Goal: Information Seeking & Learning: Learn about a topic

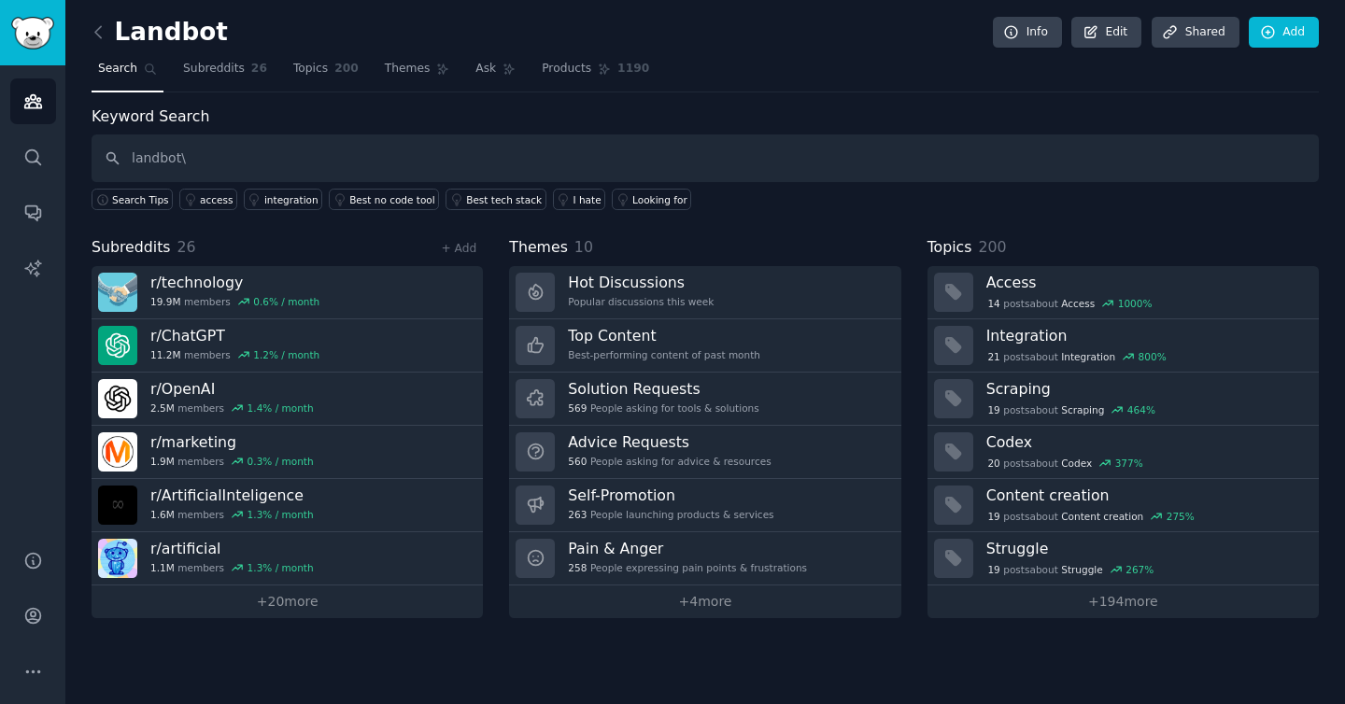
type input "landbot\"
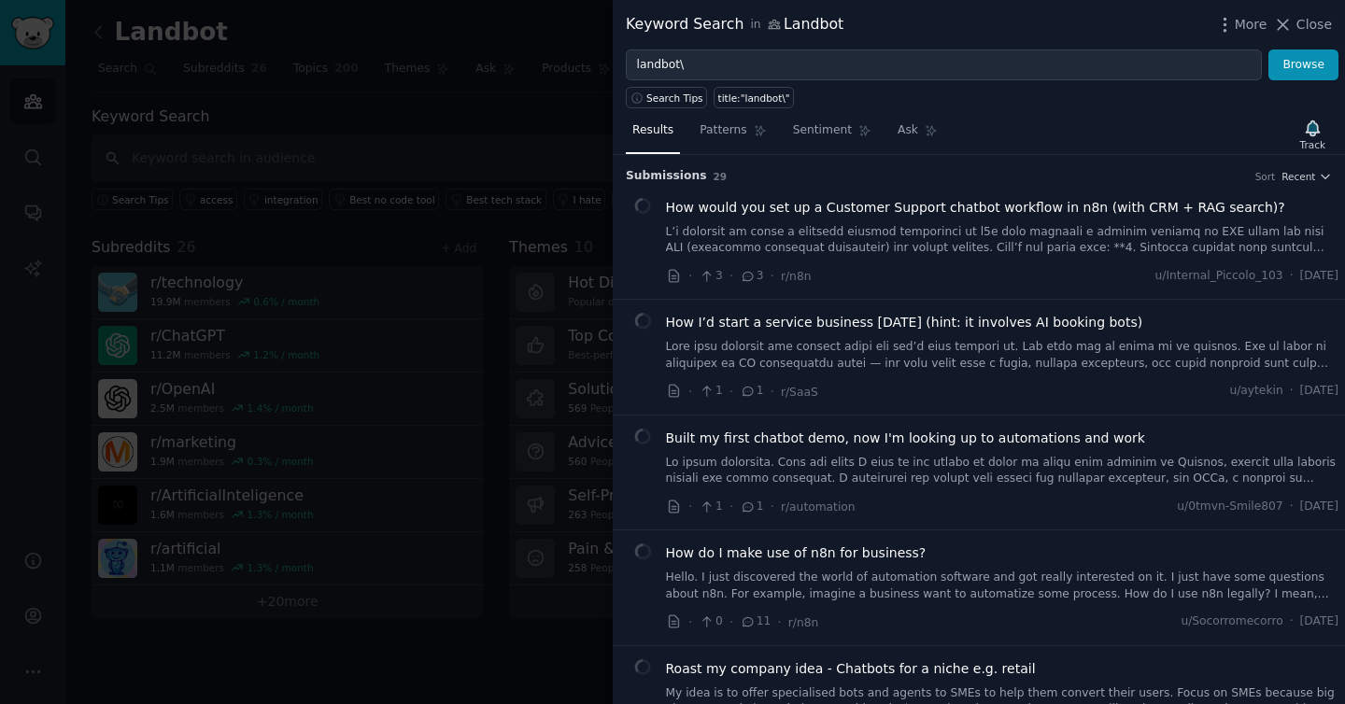
click at [870, 91] on div "Search Tips title:"landbot\"" at bounding box center [979, 94] width 732 height 28
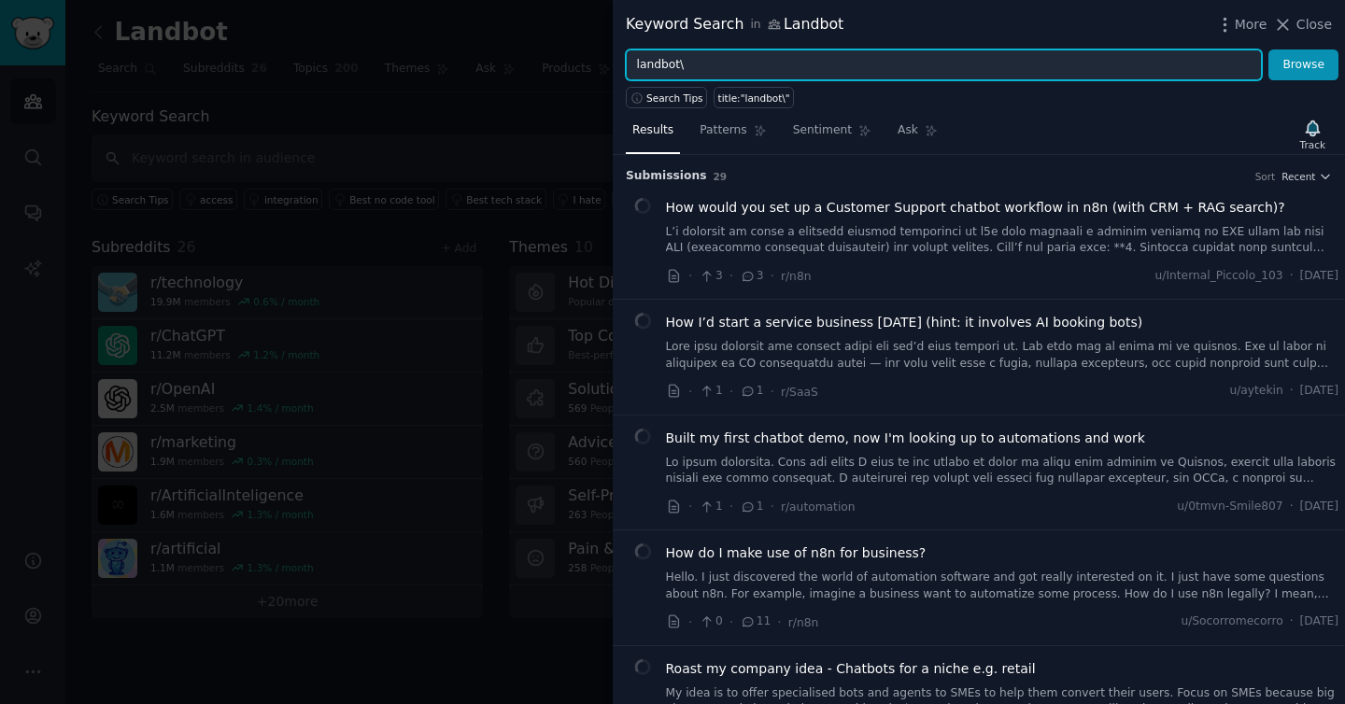
click at [868, 62] on input "landbot\" at bounding box center [944, 66] width 636 height 32
type input "landbot"
click at [1269, 50] on button "Browse" at bounding box center [1304, 66] width 70 height 32
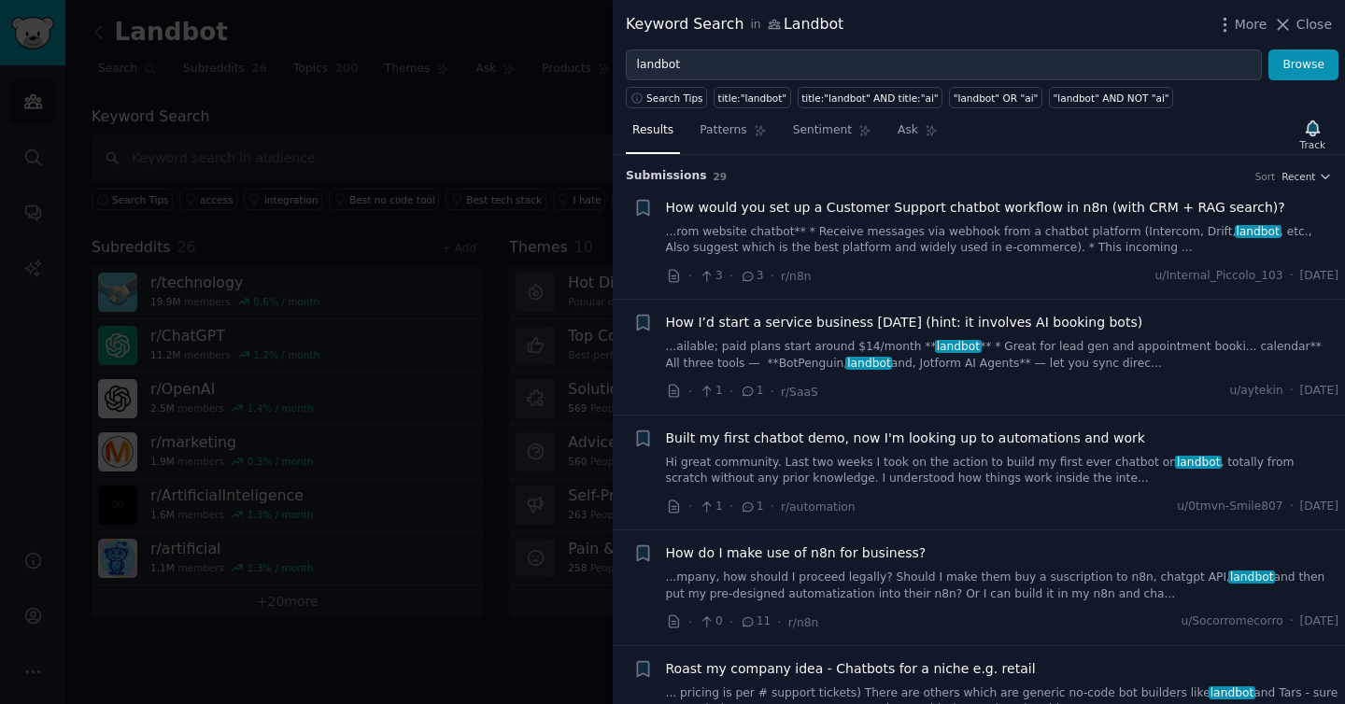
click at [737, 193] on li "+ How would you set up a Customer Support chatbot workflow in n8n (with CRM + R…" at bounding box center [979, 242] width 732 height 115
click at [864, 207] on span "How would you set up a Customer Support chatbot workflow in n8n (with CRM + RAG…" at bounding box center [975, 208] width 619 height 20
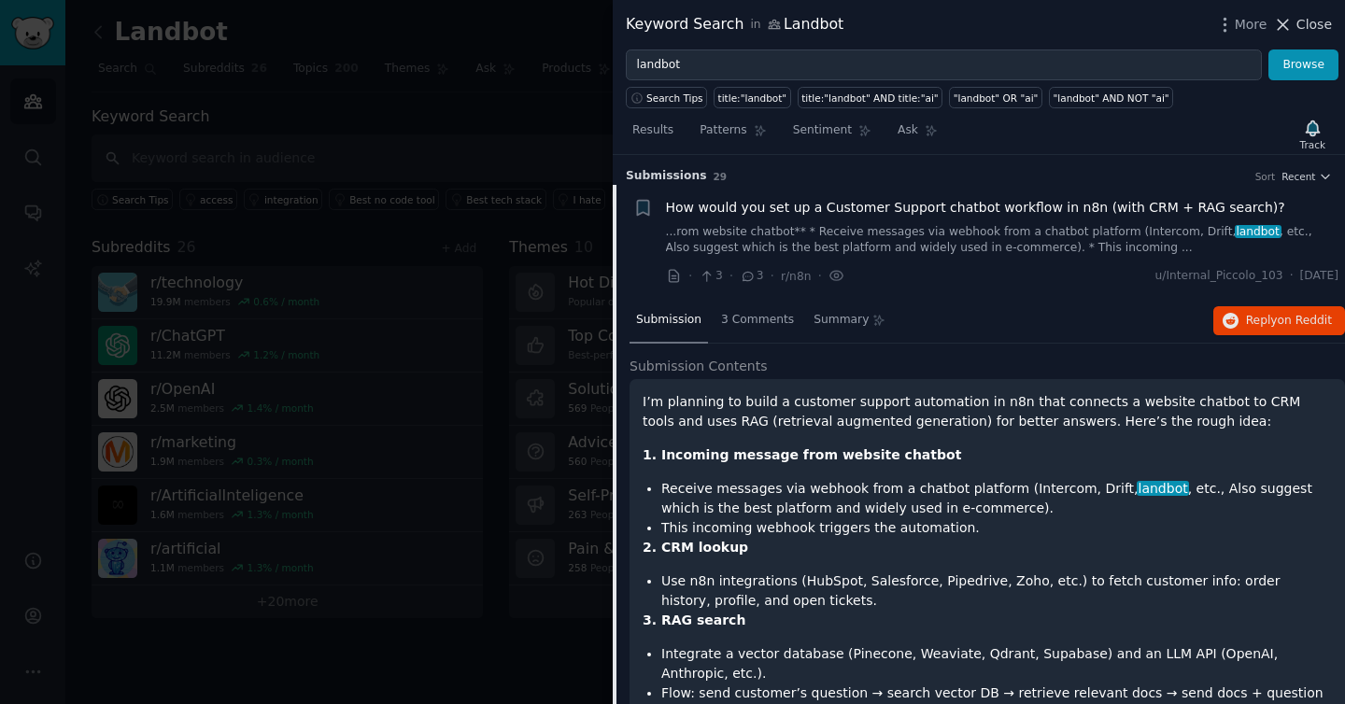
click at [1309, 18] on span "Close" at bounding box center [1315, 25] width 36 height 20
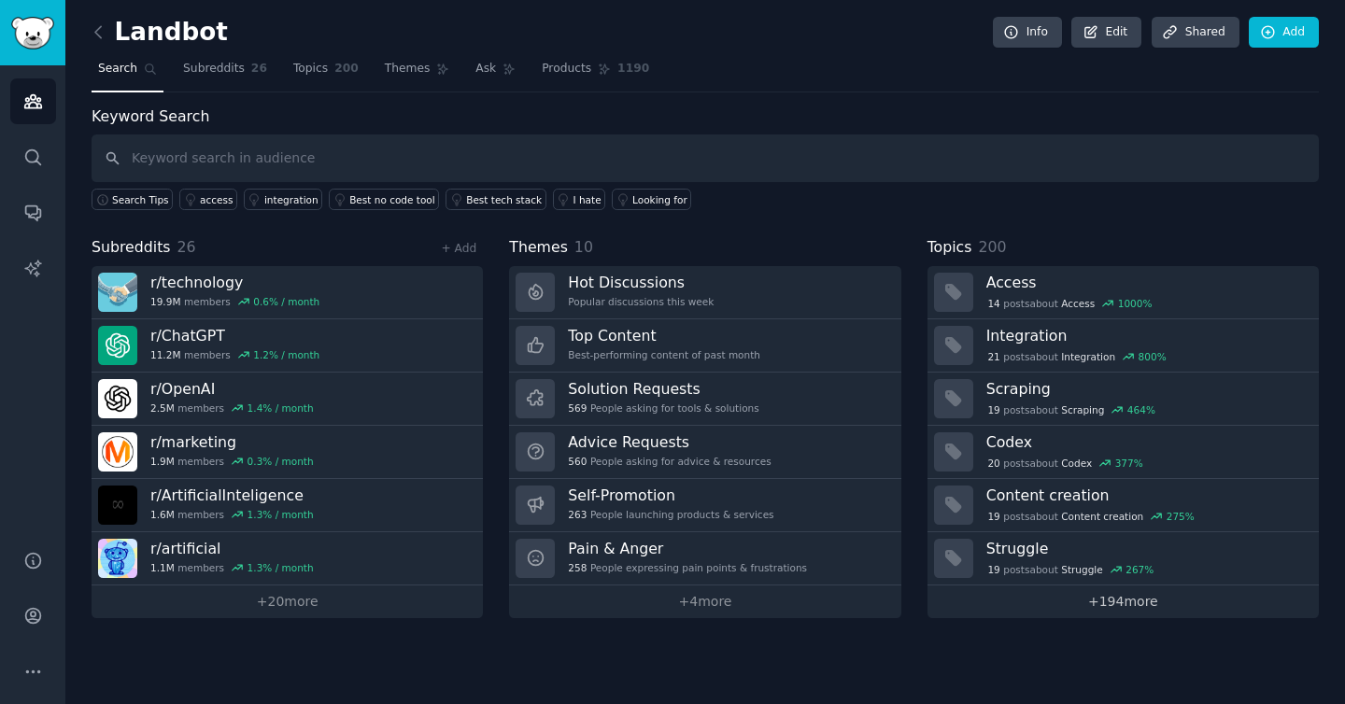
click at [1111, 603] on link "+ 194 more" at bounding box center [1123, 602] width 391 height 33
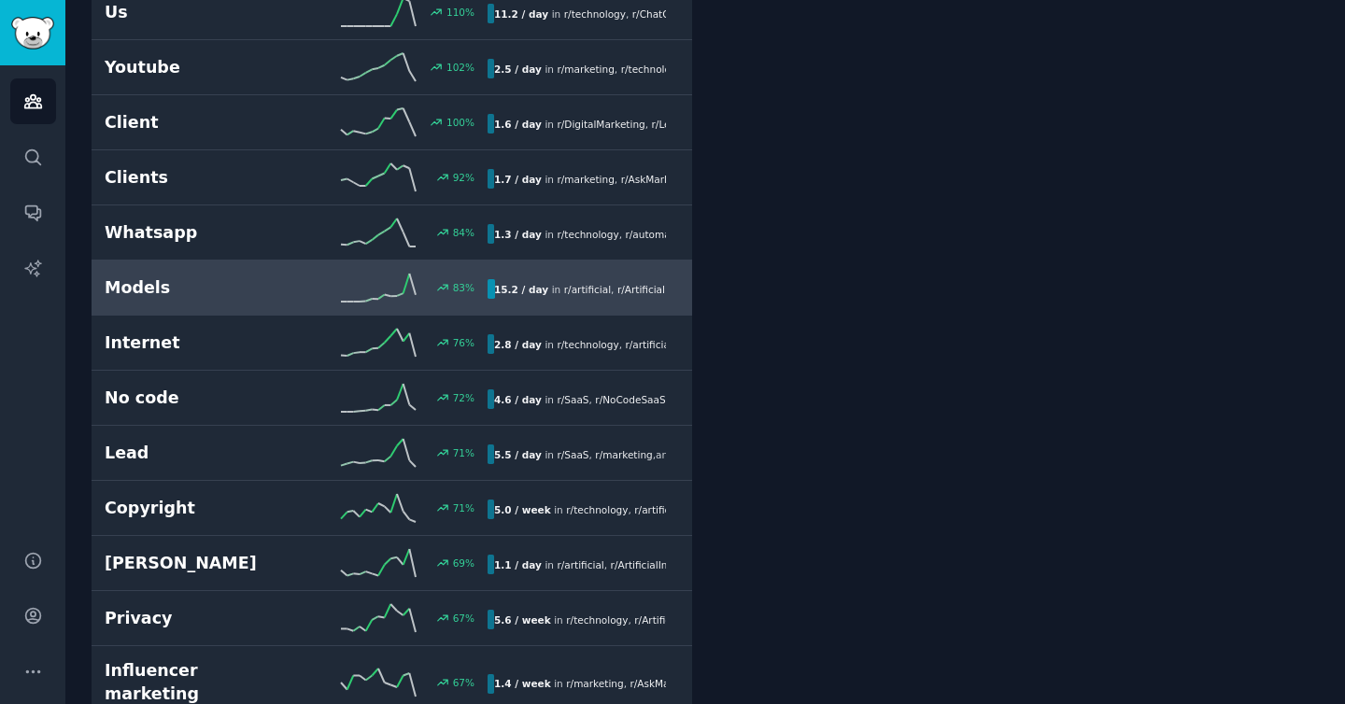
scroll to position [1539, 0]
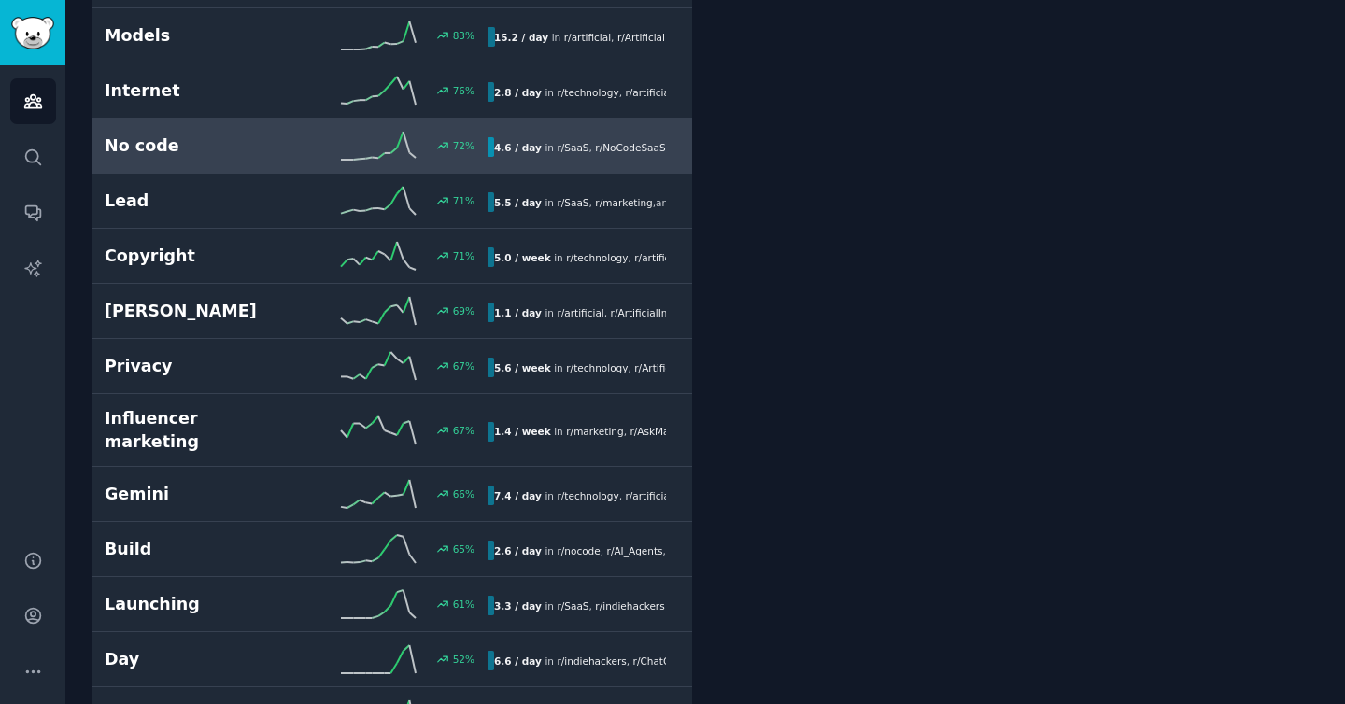
click at [269, 156] on h2 "No code" at bounding box center [201, 146] width 192 height 23
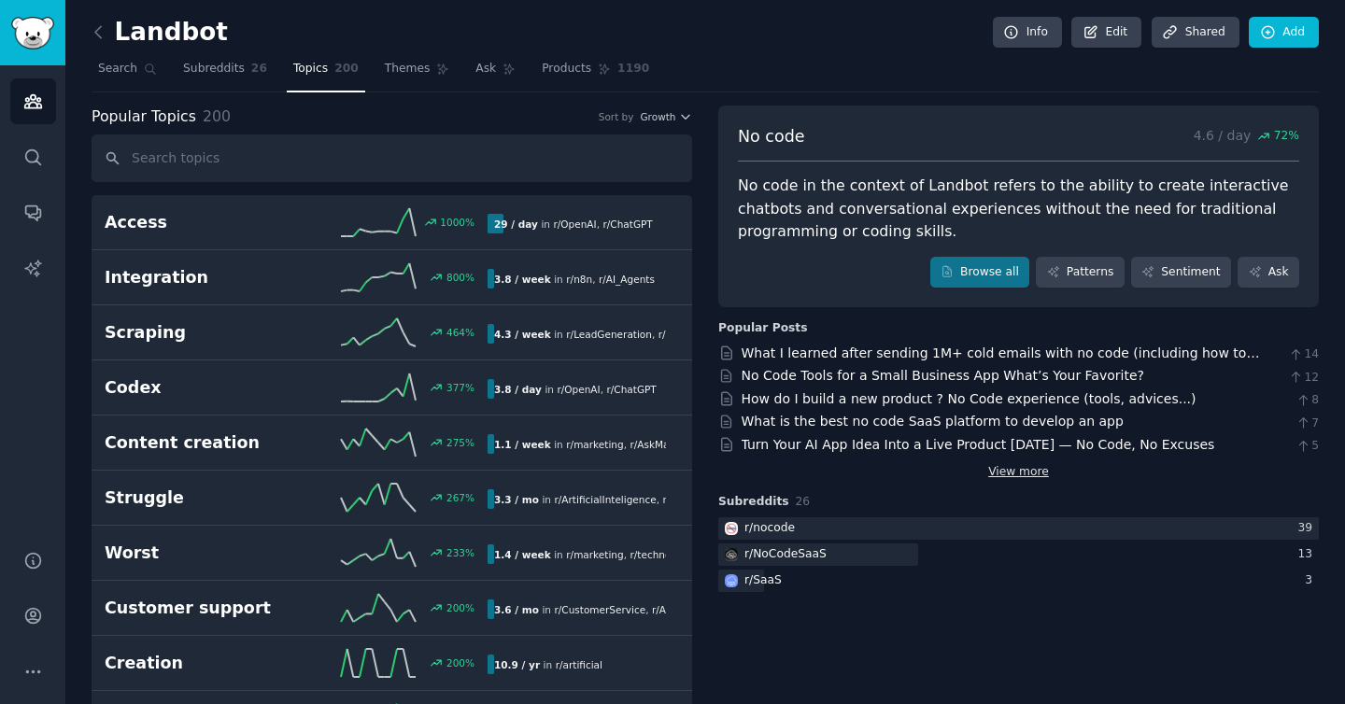
click at [1019, 472] on link "View more" at bounding box center [1018, 472] width 61 height 17
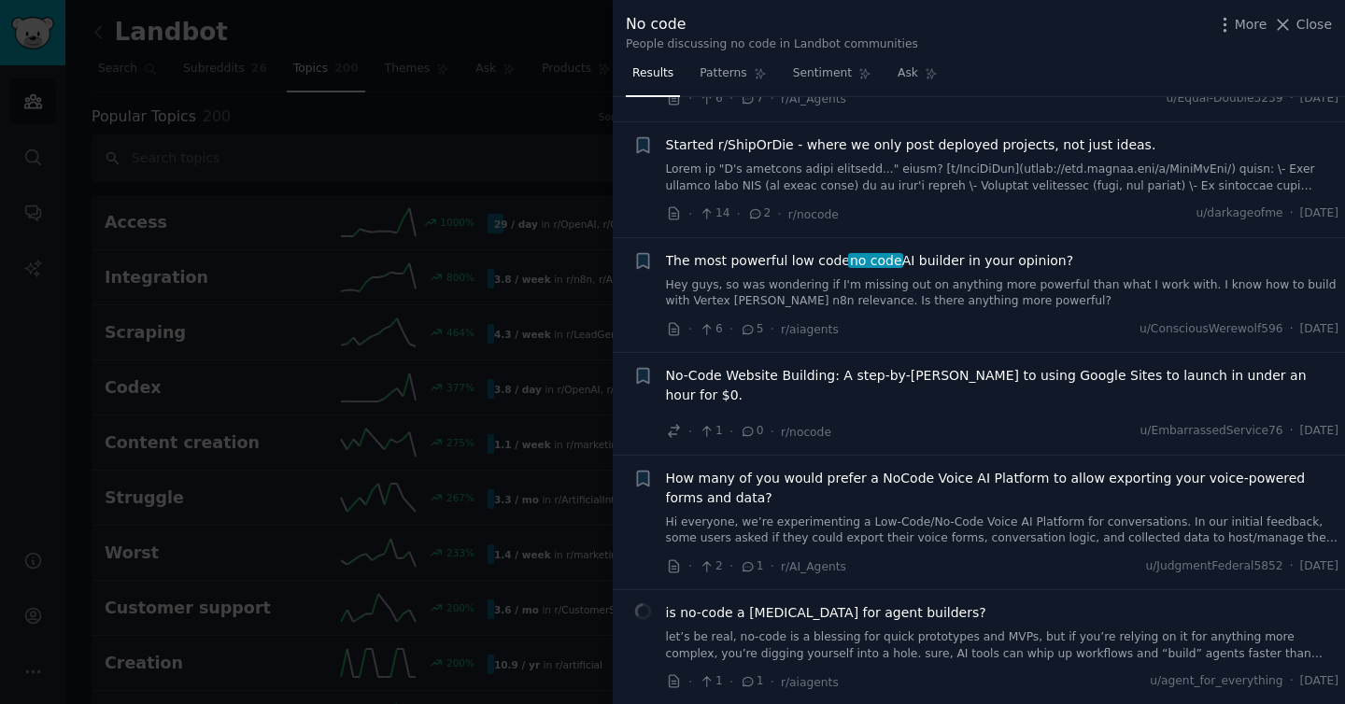
scroll to position [45, 0]
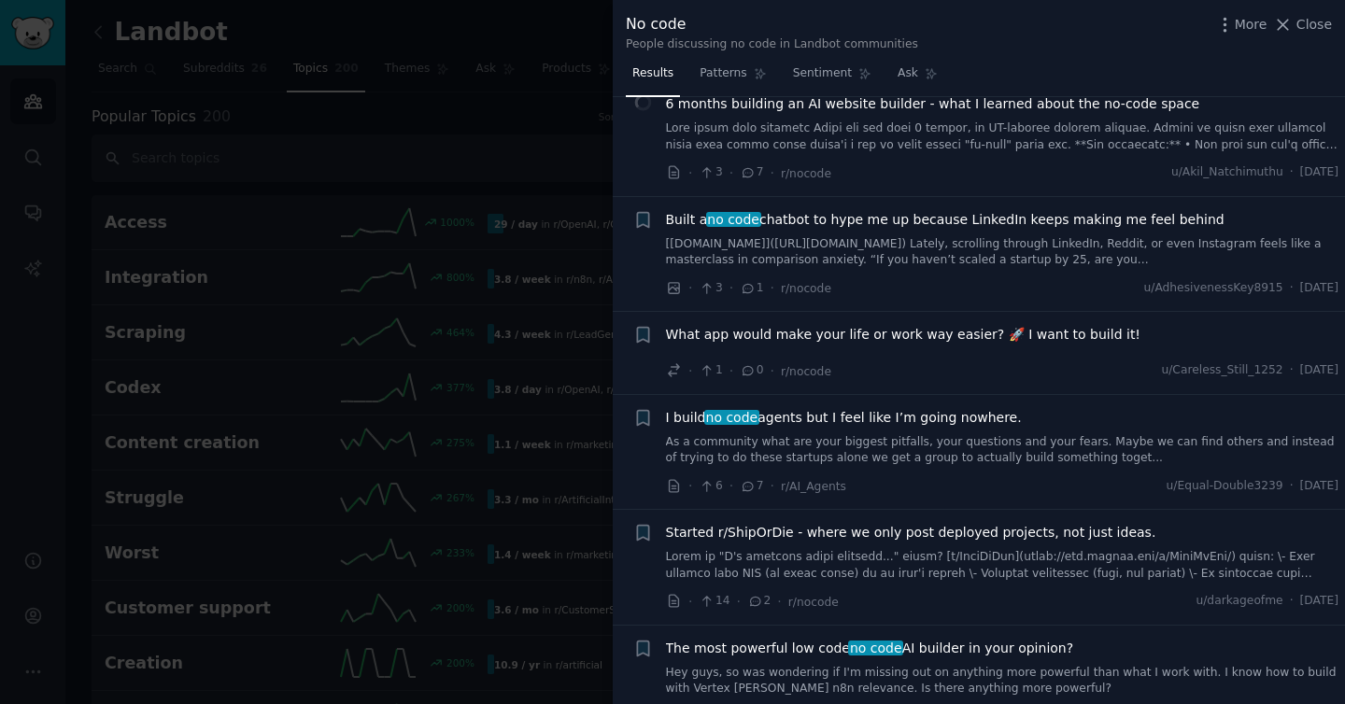
click at [938, 416] on span "I build no code agents but I feel like I’m going nowhere." at bounding box center [844, 418] width 356 height 20
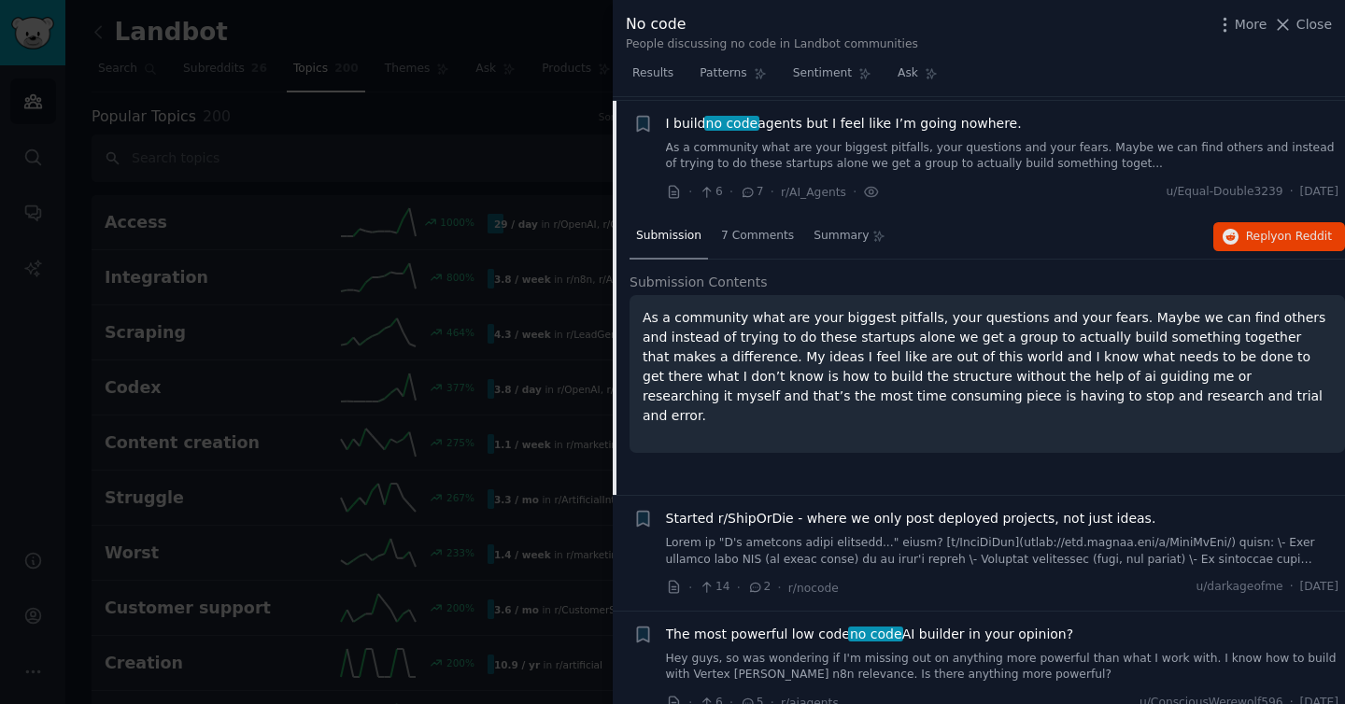
scroll to position [343, 0]
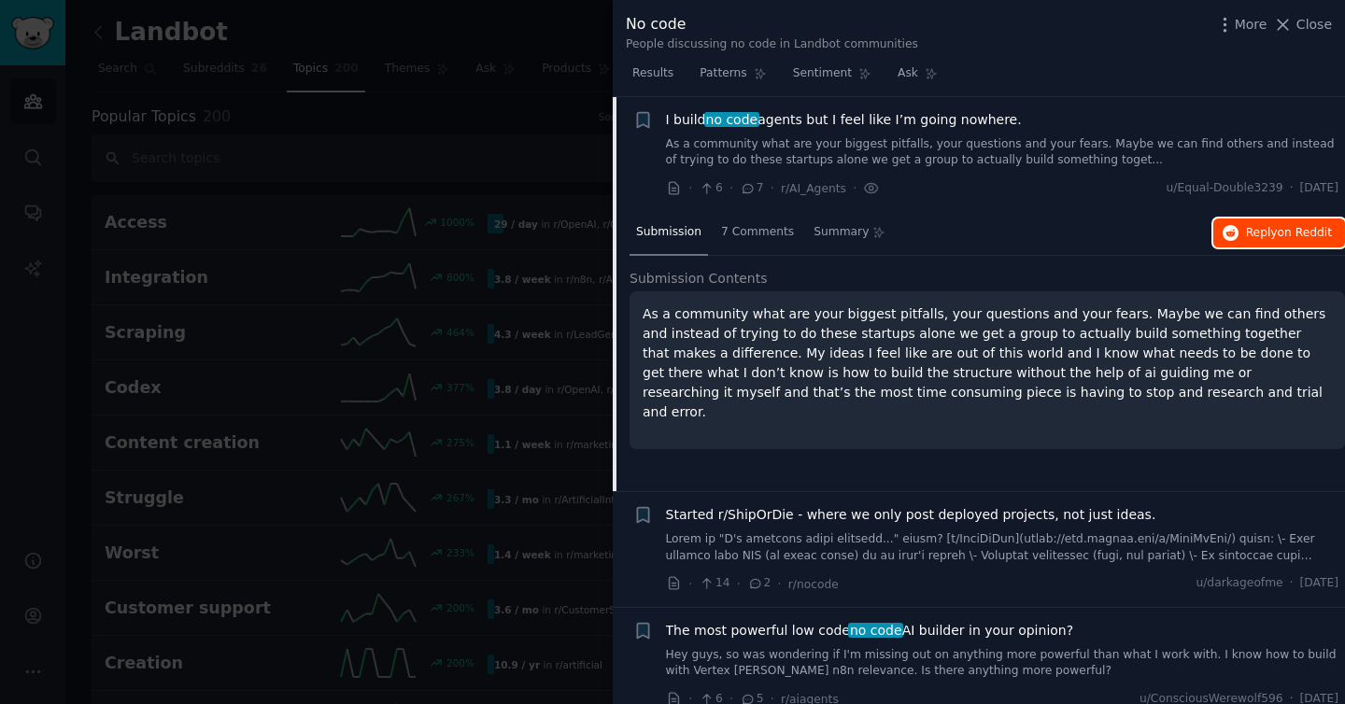
click at [1278, 231] on span "on Reddit" at bounding box center [1305, 232] width 54 height 13
click at [569, 70] on div at bounding box center [672, 352] width 1345 height 704
